Goal: Information Seeking & Learning: Learn about a topic

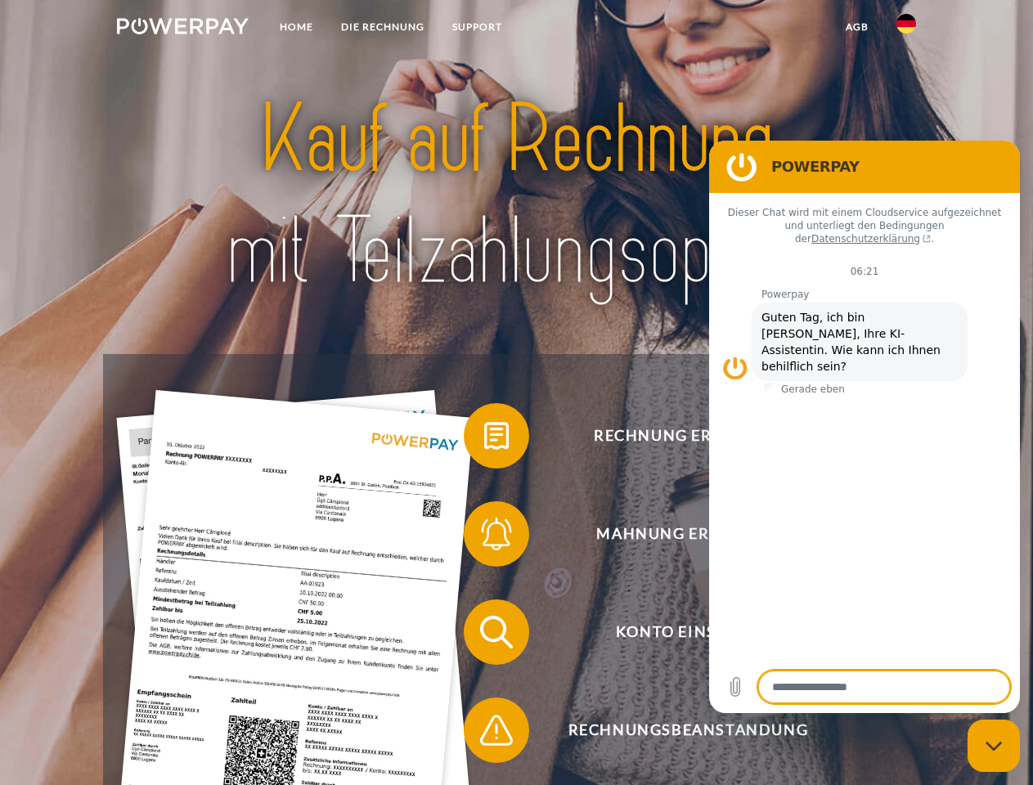
click at [182, 29] on img at bounding box center [183, 26] width 132 height 16
click at [906, 29] on img at bounding box center [906, 24] width 20 height 20
click at [856, 27] on link "agb" at bounding box center [857, 26] width 51 height 29
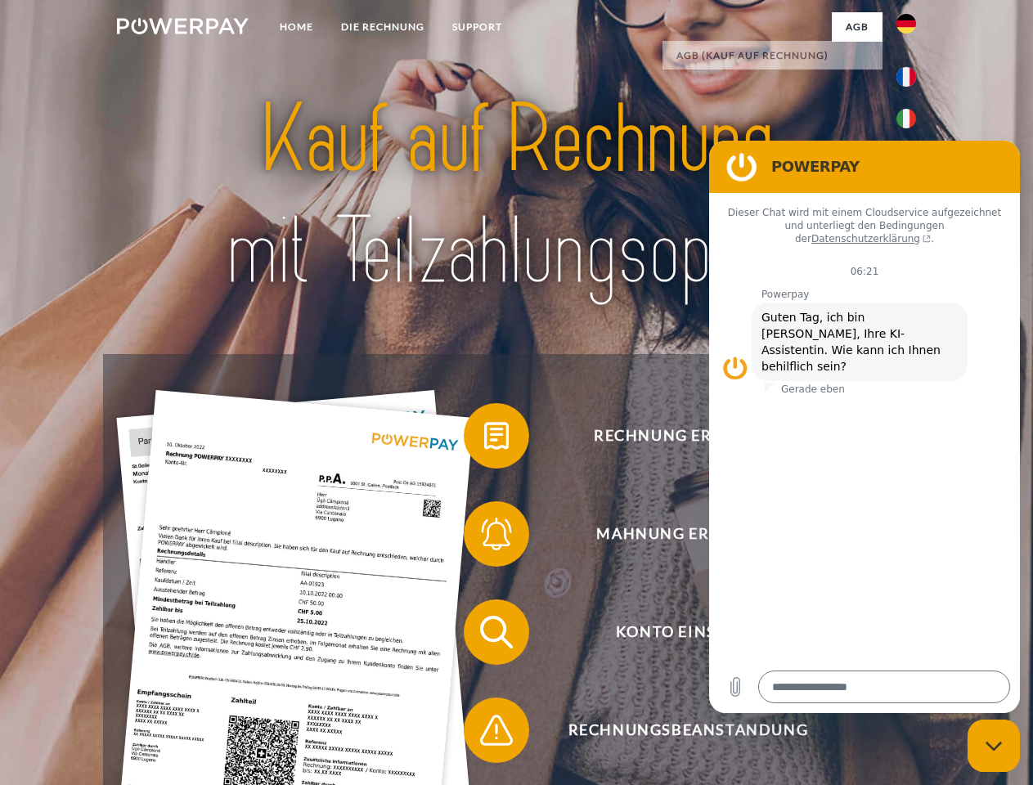
click at [484, 439] on span at bounding box center [472, 436] width 82 height 82
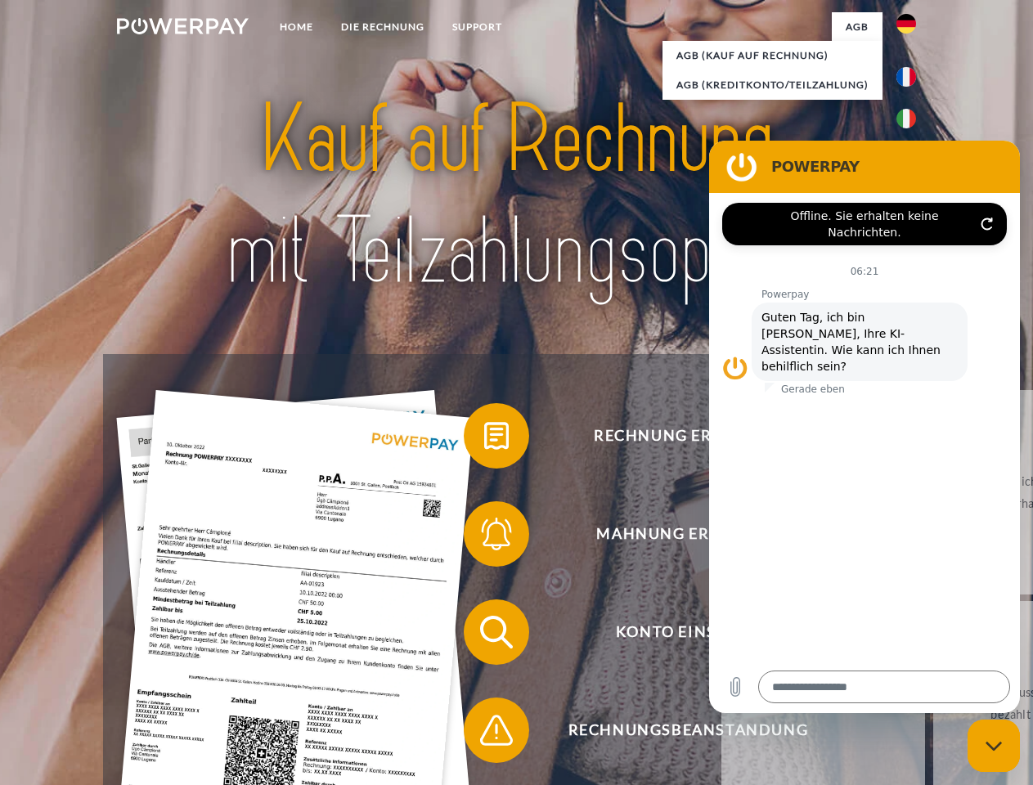
click at [484, 537] on span at bounding box center [472, 534] width 82 height 82
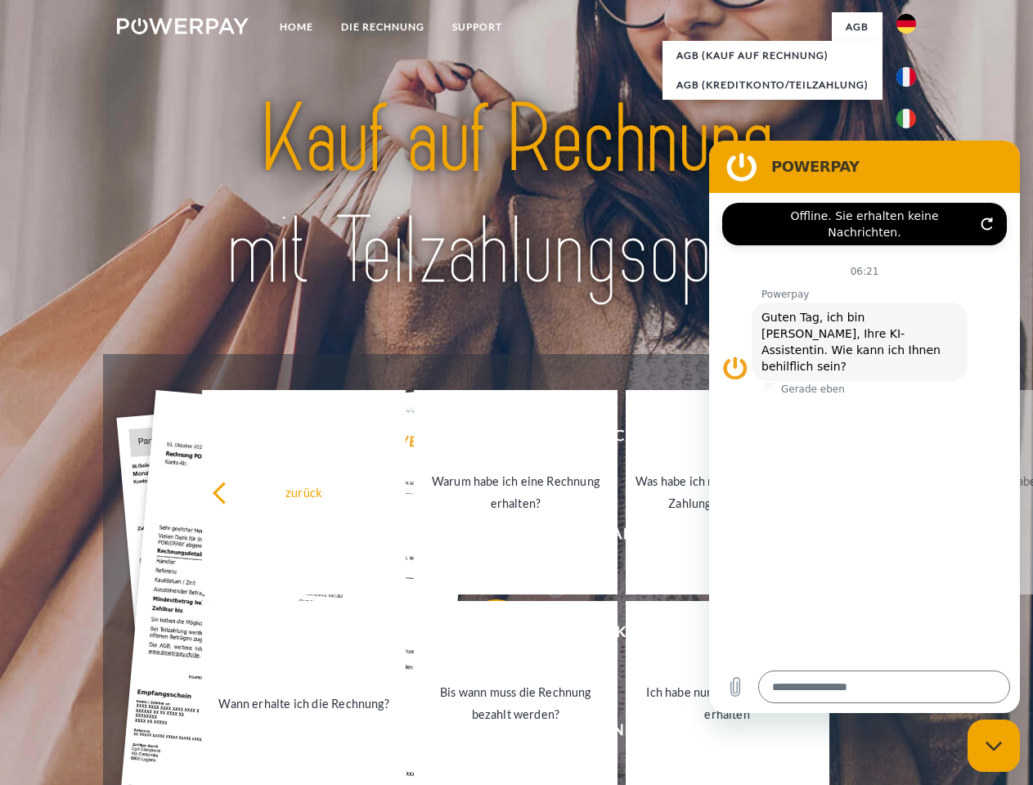
click at [484, 635] on link "Bis wann muss die Rechnung bezahlt werden?" at bounding box center [516, 703] width 204 height 204
click at [484, 734] on span at bounding box center [472, 730] width 82 height 82
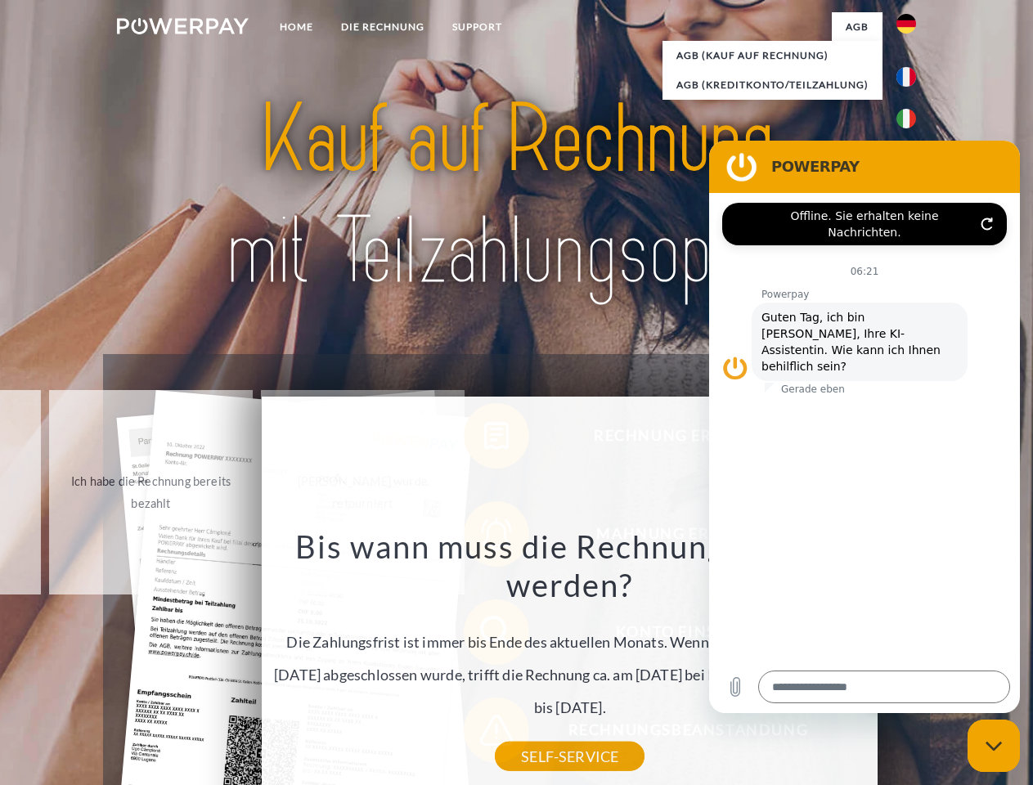
click at [994, 746] on icon "Messaging-Fenster schließen" at bounding box center [993, 746] width 17 height 11
type textarea "*"
